Goal: Find contact information: Find contact information

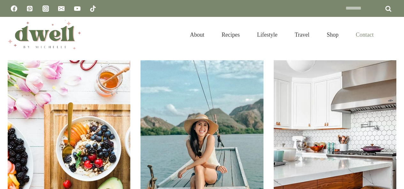
click at [363, 35] on link "Contact" at bounding box center [364, 35] width 35 height 21
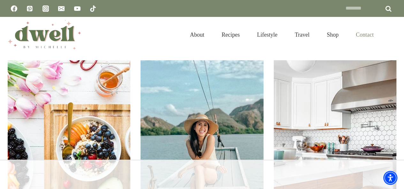
click at [367, 33] on link "Contact" at bounding box center [364, 35] width 35 height 21
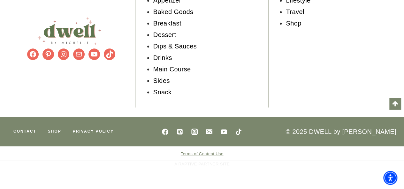
scroll to position [363, 0]
